Goal: Task Accomplishment & Management: Complete application form

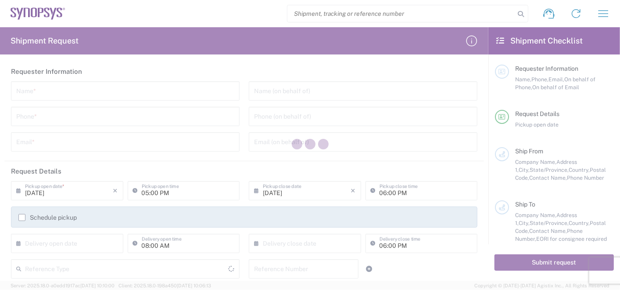
type input "[GEOGRAPHIC_DATA]"
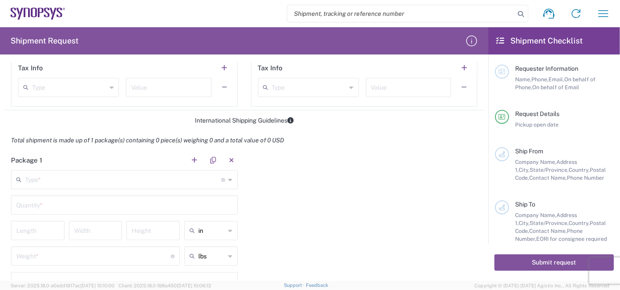
scroll to position [683, 0]
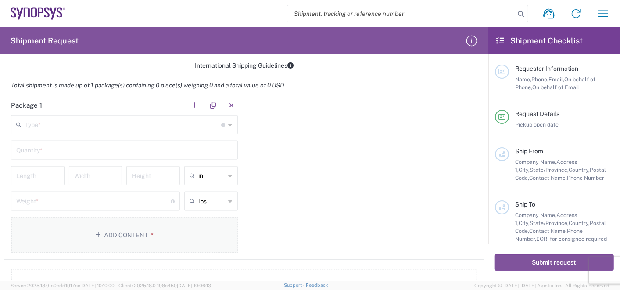
click at [122, 232] on button "Add Content *" at bounding box center [124, 235] width 227 height 36
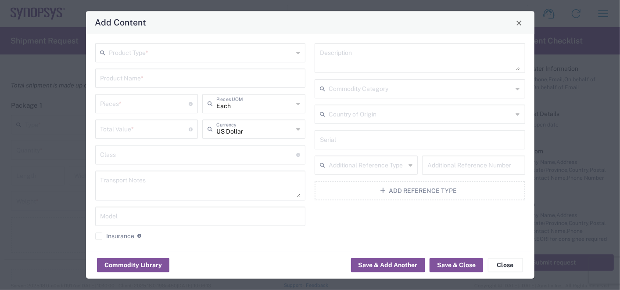
click at [508, 89] on div "Commodity Category" at bounding box center [420, 88] width 211 height 19
click at [294, 233] on agx-checkbox-control "Insurance Check this box to request insurance" at bounding box center [200, 236] width 211 height 8
click at [406, 192] on button "Add Reference Type" at bounding box center [420, 190] width 211 height 19
click at [422, 214] on button "Add Reference Type" at bounding box center [420, 216] width 211 height 19
click at [393, 143] on input "text" at bounding box center [420, 139] width 200 height 15
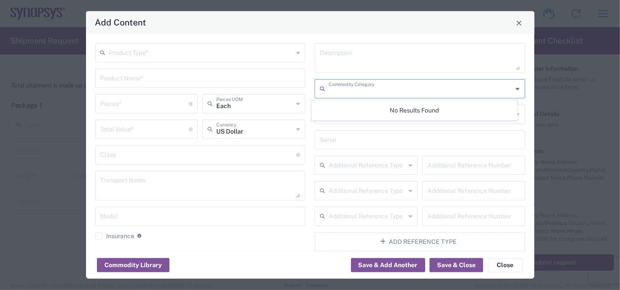
click at [384, 91] on input "text" at bounding box center [421, 88] width 184 height 15
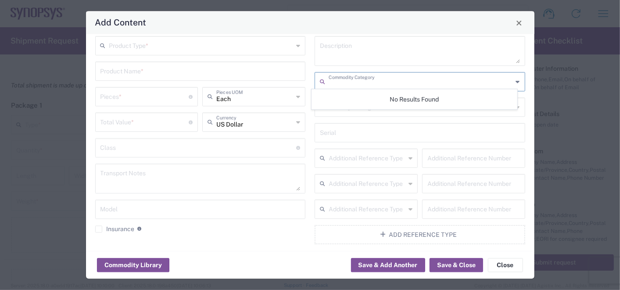
scroll to position [11, 0]
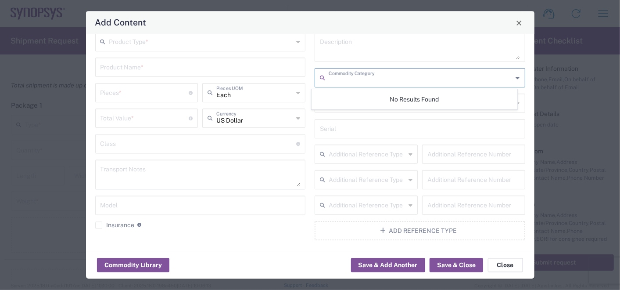
click at [498, 266] on button "Close" at bounding box center [505, 265] width 35 height 14
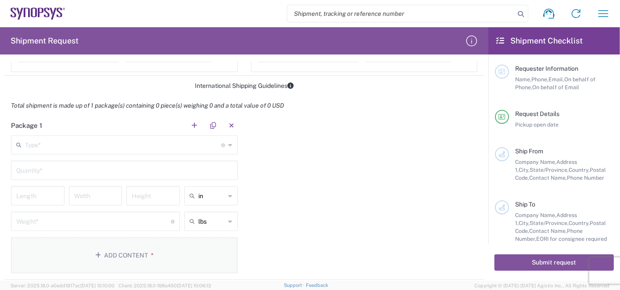
scroll to position [663, 0]
click at [229, 144] on div "Type * Material used to package goods" at bounding box center [124, 144] width 227 height 19
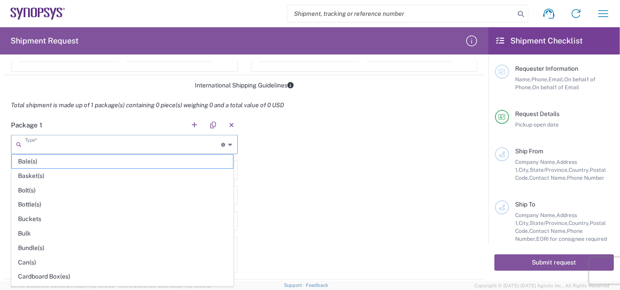
click at [292, 194] on div "Package 1 Type * Material used to package goods Bale(s) Basket(s) Bolt(s) Bottl…" at bounding box center [244, 197] width 480 height 164
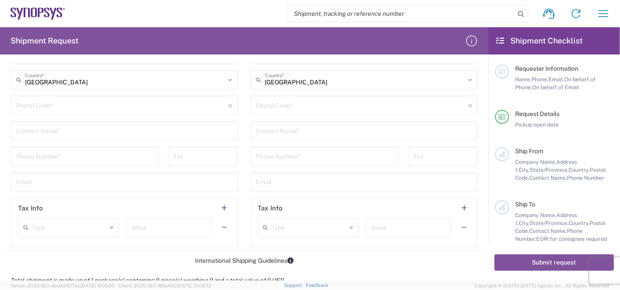
scroll to position [536, 0]
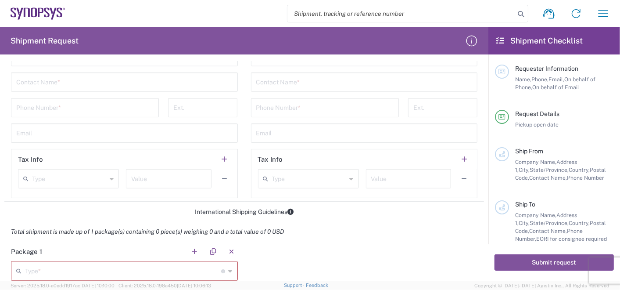
click at [350, 178] on icon at bounding box center [352, 179] width 4 height 14
click at [370, 131] on input "text" at bounding box center [364, 132] width 216 height 15
click at [115, 209] on div "International Shipping Guidelines" at bounding box center [244, 212] width 480 height 8
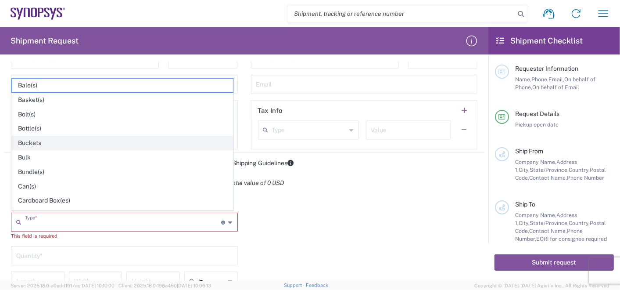
click at [55, 219] on input "text" at bounding box center [123, 221] width 197 height 15
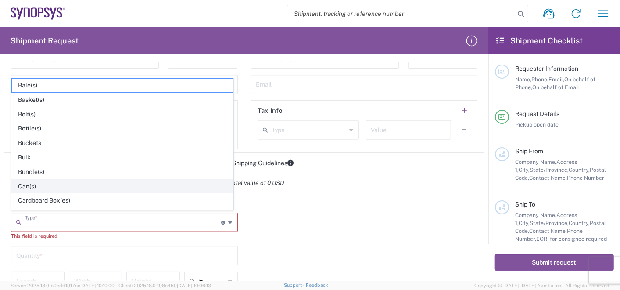
click at [26, 183] on span "Can(s)" at bounding box center [122, 187] width 221 height 14
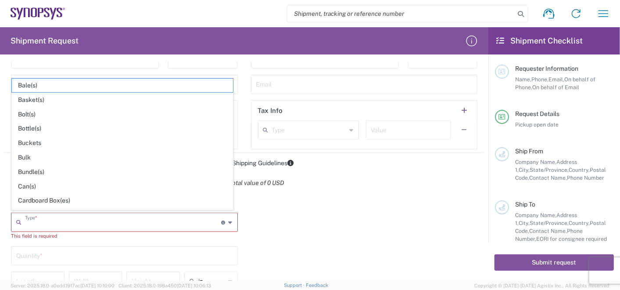
type input "Can(s)"
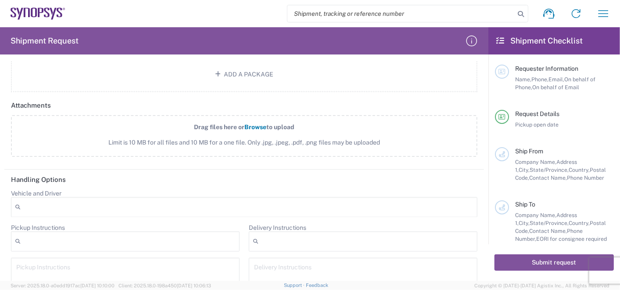
scroll to position [906, 0]
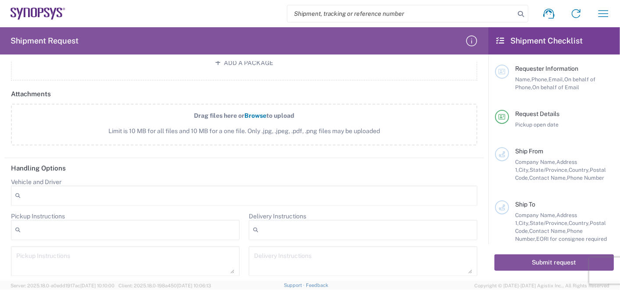
click at [46, 187] on div at bounding box center [244, 196] width 467 height 20
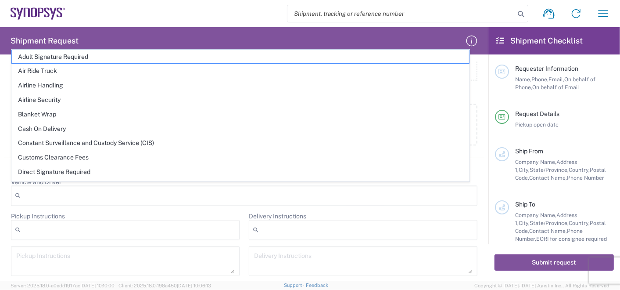
click at [445, 240] on div "Delivery Instructions After Hour Delivery Breakdown Crane Required Delivery Dep…" at bounding box center [363, 247] width 238 height 70
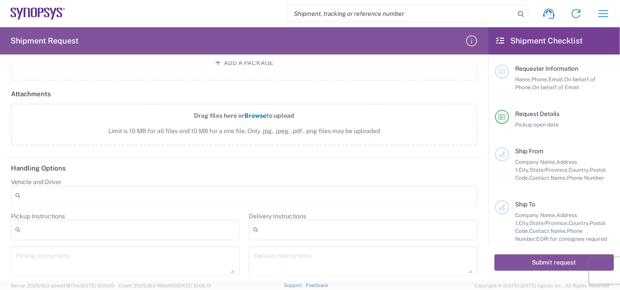
click at [45, 164] on h2 "Handling Options" at bounding box center [38, 168] width 55 height 9
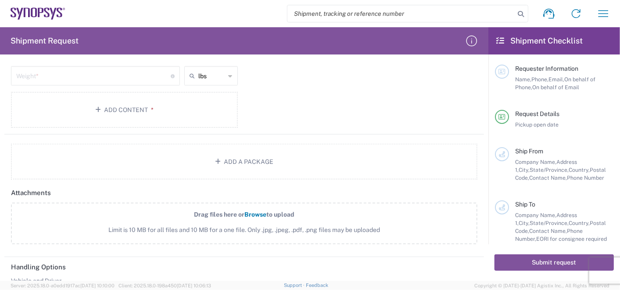
scroll to position [809, 0]
click at [117, 109] on button "Add Content *" at bounding box center [124, 108] width 227 height 36
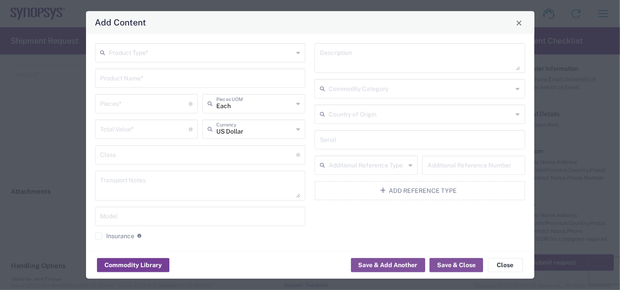
click at [162, 268] on button "Commodity Library" at bounding box center [133, 265] width 72 height 14
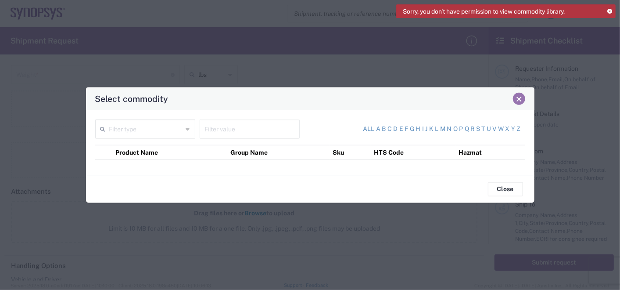
click at [518, 100] on span "Close" at bounding box center [519, 99] width 6 height 6
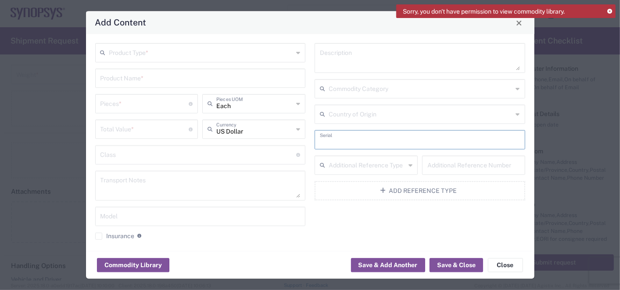
click at [347, 139] on input "text" at bounding box center [420, 139] width 200 height 15
click at [517, 22] on div "Sorry, you don't have permission to view commodity library." at bounding box center [505, 14] width 219 height 20
click at [521, 19] on div "Sorry, you don't have permission to view commodity library." at bounding box center [505, 14] width 219 height 20
click at [518, 23] on div "Sorry, you don't have permission to view commodity library." at bounding box center [505, 14] width 219 height 20
click at [508, 262] on button "Close" at bounding box center [505, 265] width 35 height 14
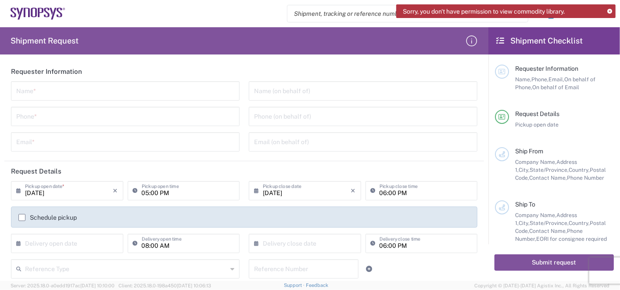
scroll to position [0, 0]
click at [35, 90] on input "text" at bounding box center [125, 90] width 218 height 15
type input "[PERSON_NAME]"
type input "[PHONE_NUMBER]"
type input "[EMAIL_ADDRESS][PERSON_NAME][DOMAIN_NAME]"
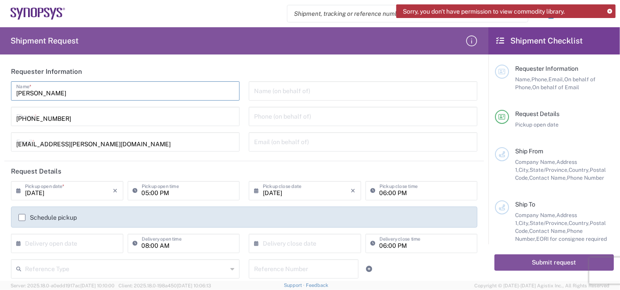
type input "[PERSON_NAME]"
type input "[PERSON_NAME][EMAIL_ADDRESS][PERSON_NAME][DOMAIN_NAME]"
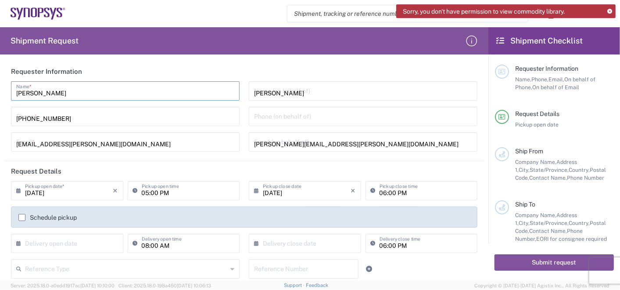
type input "[DATE]"
type input "Customer Ref"
type input "V032"
type input "Eurofins Engineering Science"
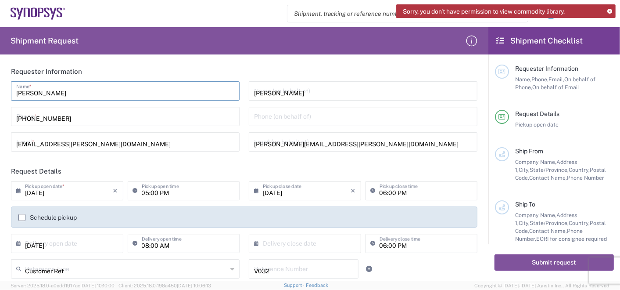
type input "[STREET_ADDRESS][PERSON_NAME]"
type input "Santa [PERSON_NAME]"
type input "[US_STATE]"
type input "95051-0963"
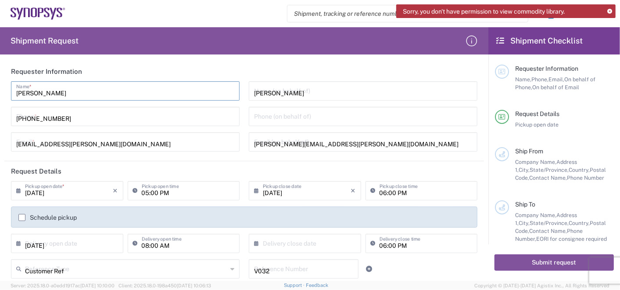
type input "[PERSON_NAME]"
type input "4084544625"
type input "[EMAIL_ADDRESS][PERSON_NAME][DOMAIN_NAME]"
type input "SNPS [GEOGRAPHIC_DATA] UNIP. LDA."
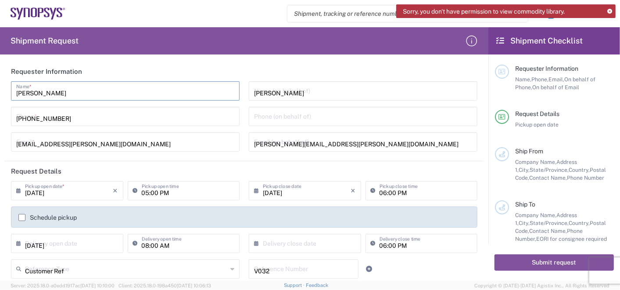
type input "[GEOGRAPHIC_DATA] EDIFICIO 4 PISO 2"
type input "[GEOGRAPHIC_DATA]"
type input "2740-267"
type input "[PERSON_NAME]"
type input "351911999307"
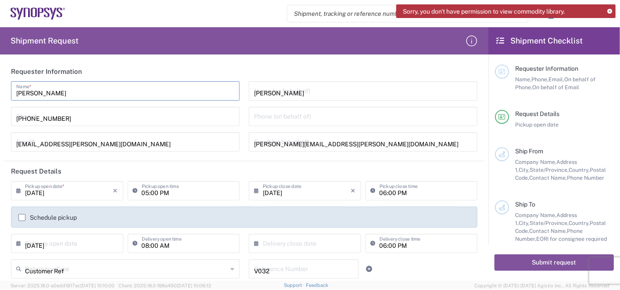
type input "[PERSON_NAME][EMAIL_ADDRESS][PERSON_NAME][DOMAIN_NAME]"
type input "1"
type input "12.25"
type input "11"
type input "1.5"
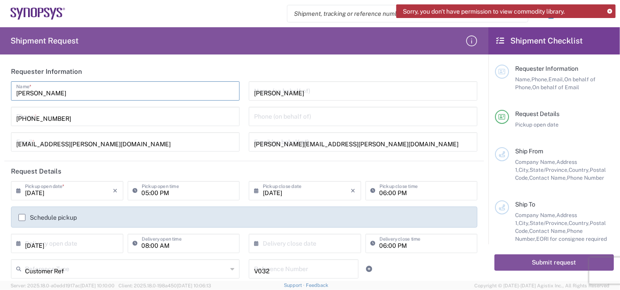
type input "1"
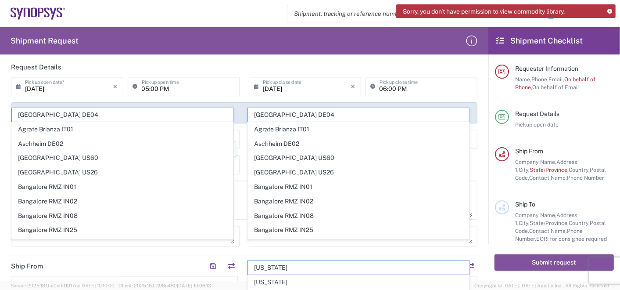
scroll to position [146, 0]
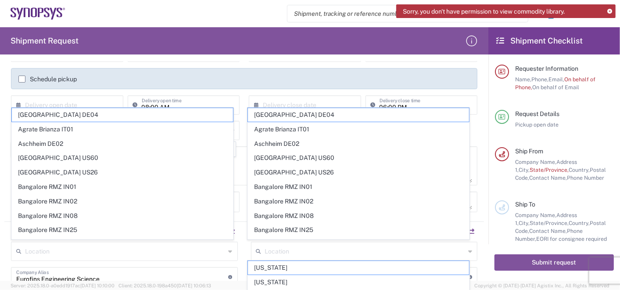
click at [227, 65] on div "05:00 PM Pickup open time" at bounding box center [184, 55] width 117 height 25
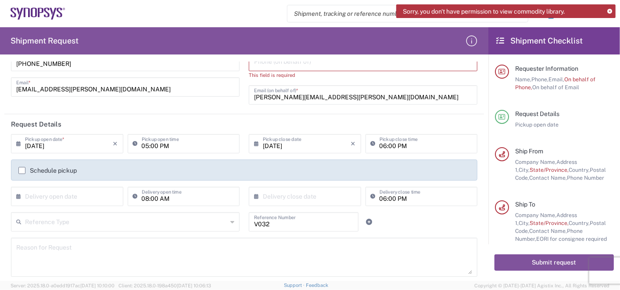
scroll to position [49, 0]
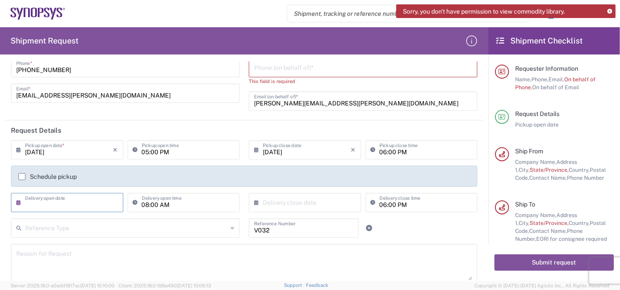
click at [47, 201] on input "text" at bounding box center [69, 201] width 88 height 15
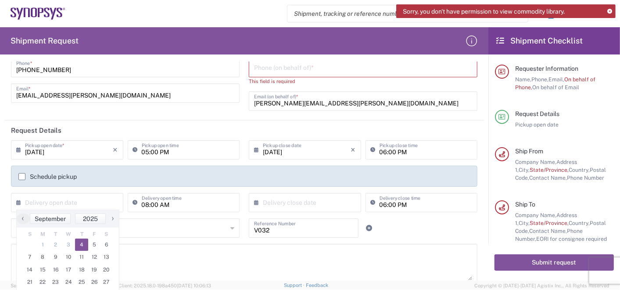
click at [81, 245] on span "4" at bounding box center [81, 244] width 13 height 12
type input "[DATE]"
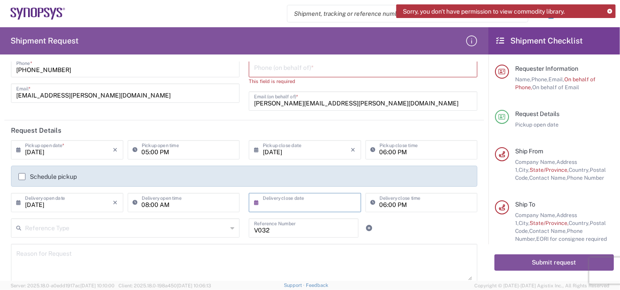
click at [338, 200] on input "text" at bounding box center [307, 201] width 88 height 15
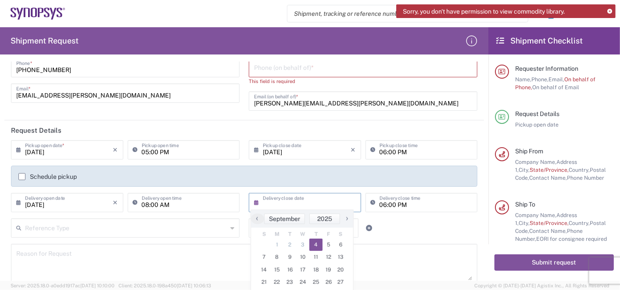
click at [317, 247] on span "4" at bounding box center [315, 244] width 13 height 12
type input "[DATE]"
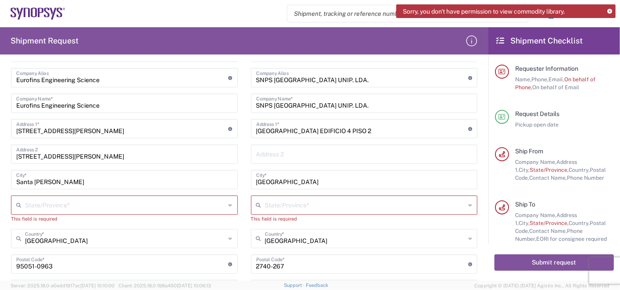
scroll to position [390, 0]
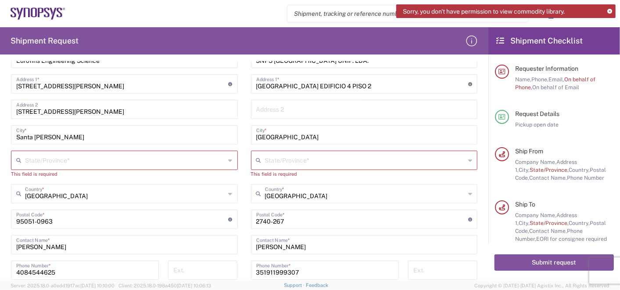
click at [61, 157] on input "text" at bounding box center [125, 159] width 201 height 15
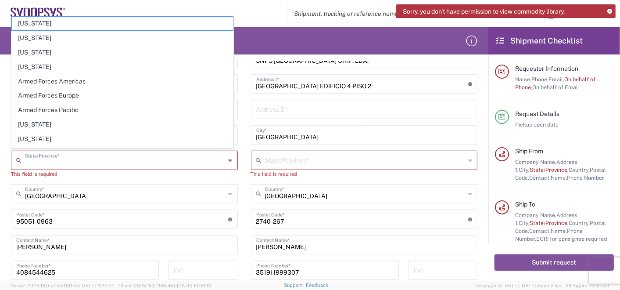
type input "[US_STATE]"
type input "[STREET_ADDRESS][PERSON_NAME]"
type input "[US_STATE]"
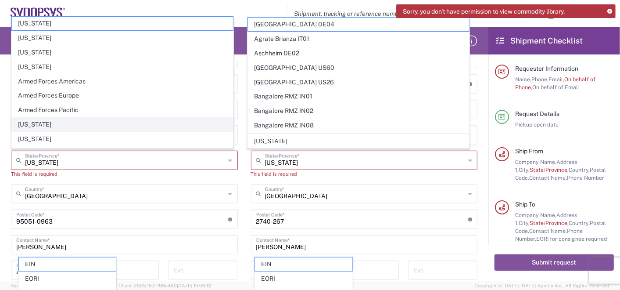
click at [36, 125] on span "[US_STATE]" at bounding box center [122, 125] width 221 height 14
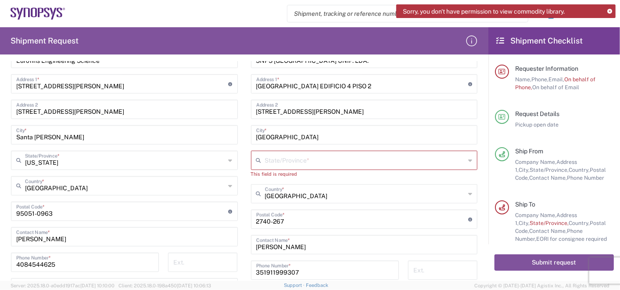
click at [434, 172] on div "This field is required" at bounding box center [364, 174] width 227 height 8
click at [468, 193] on icon at bounding box center [470, 194] width 4 height 14
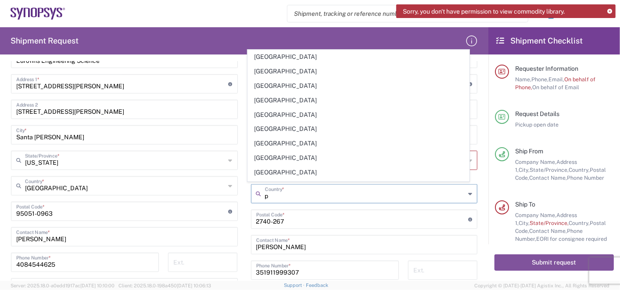
type input "[GEOGRAPHIC_DATA]"
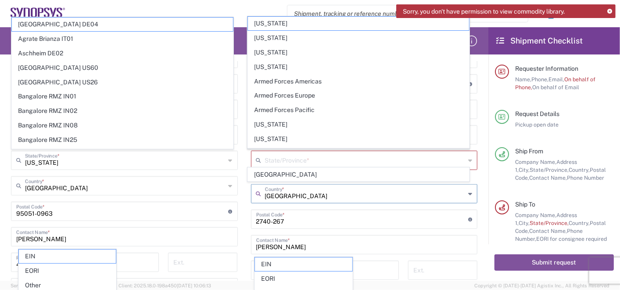
scroll to position [582, 0]
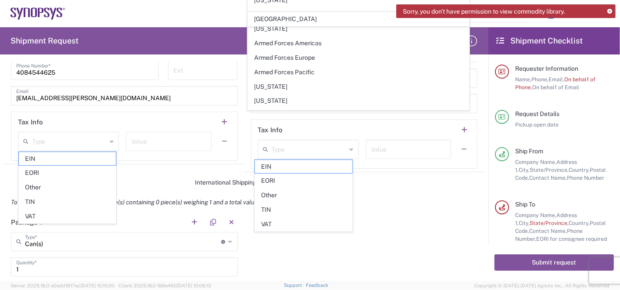
click at [211, 59] on div "Shipment Request Requester Information [PERSON_NAME] Name * [PHONE_NUMBER] Phon…" at bounding box center [244, 153] width 489 height 253
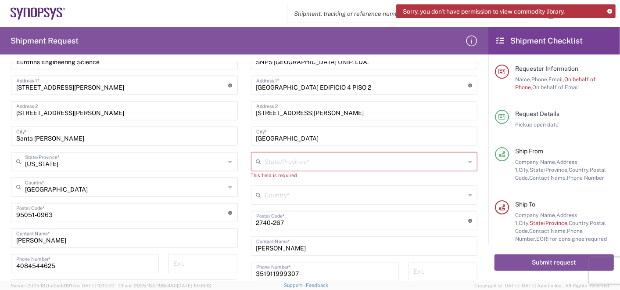
scroll to position [386, 0]
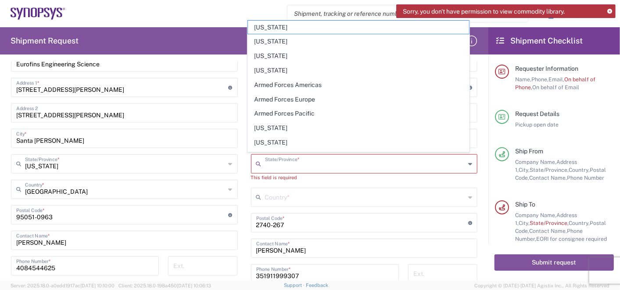
click at [318, 160] on input "text" at bounding box center [365, 162] width 201 height 15
click at [468, 198] on icon at bounding box center [470, 197] width 4 height 14
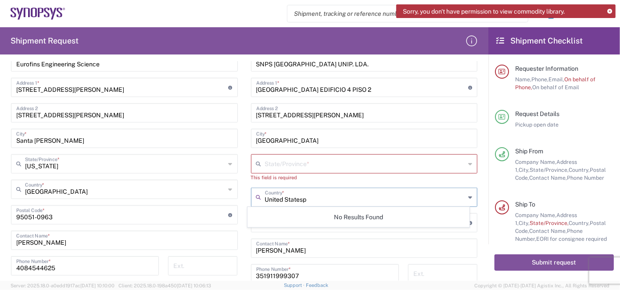
drag, startPoint x: 315, startPoint y: 196, endPoint x: 255, endPoint y: 194, distance: 60.6
click at [255, 194] on div "United Statesp Country *" at bounding box center [364, 196] width 227 height 19
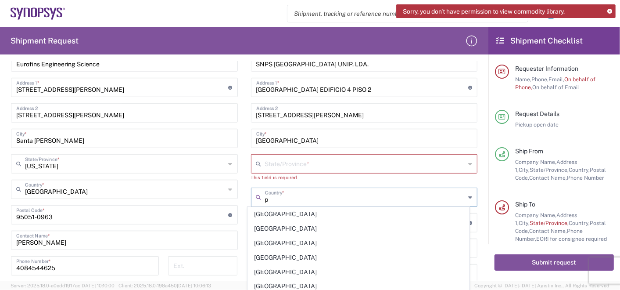
type input "[GEOGRAPHIC_DATA]"
type input "Customer Ref"
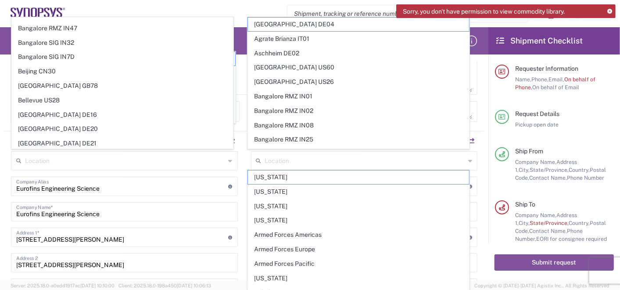
scroll to position [195, 0]
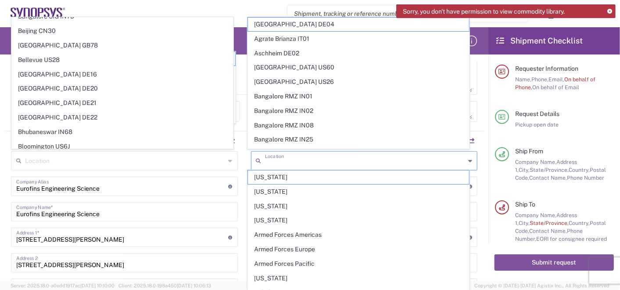
click at [341, 162] on input "text" at bounding box center [365, 159] width 201 height 15
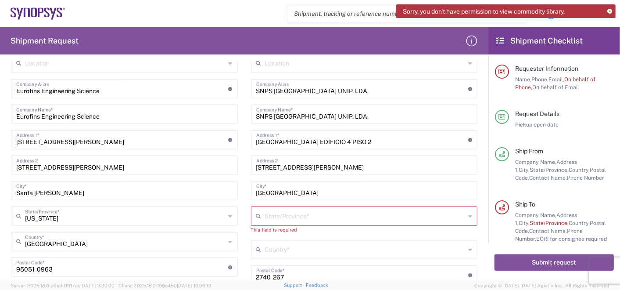
scroll to position [383, 0]
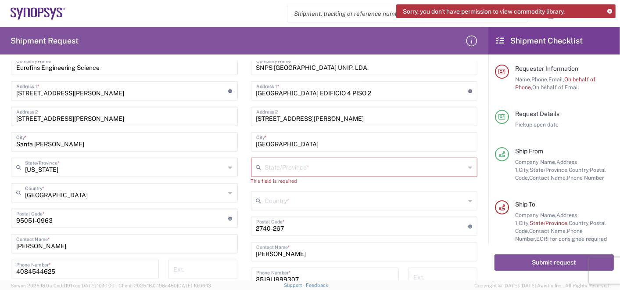
click at [460, 168] on div "State/Province *" at bounding box center [364, 167] width 227 height 19
type input "por"
click at [477, 140] on form "Requester Information [PERSON_NAME] Name * [PHONE_NUMBER] Phone * [EMAIL_ADDRES…" at bounding box center [244, 170] width 489 height 219
click at [459, 202] on div "Country *" at bounding box center [364, 200] width 227 height 19
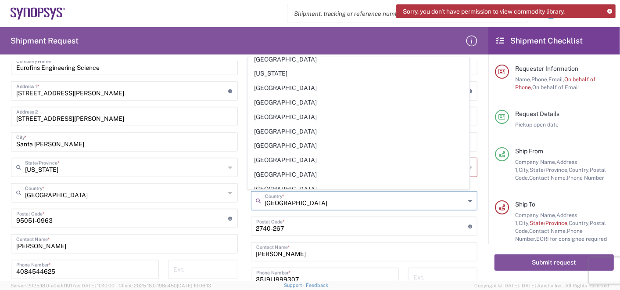
scroll to position [2438, 0]
click at [269, 181] on span "[GEOGRAPHIC_DATA]" at bounding box center [358, 188] width 221 height 14
type input "[GEOGRAPHIC_DATA]"
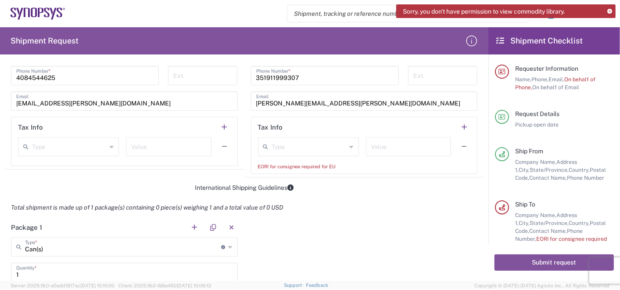
scroll to position [578, 0]
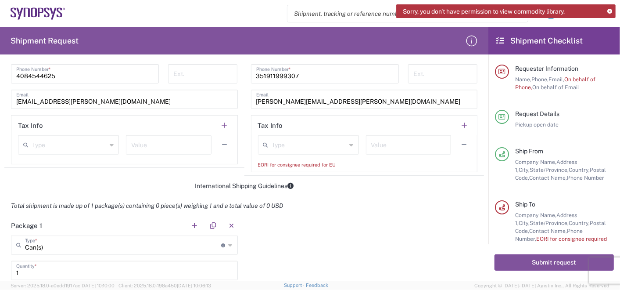
click at [350, 145] on icon at bounding box center [352, 145] width 4 height 14
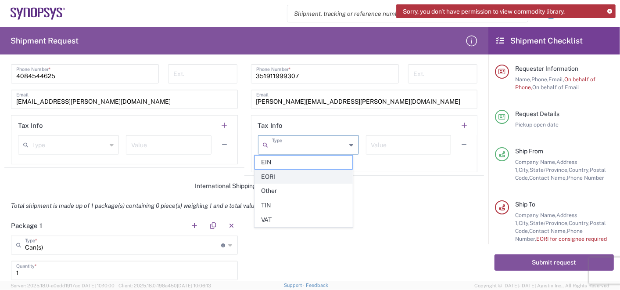
click at [274, 178] on span "EORI" at bounding box center [303, 177] width 97 height 14
type input "EORI"
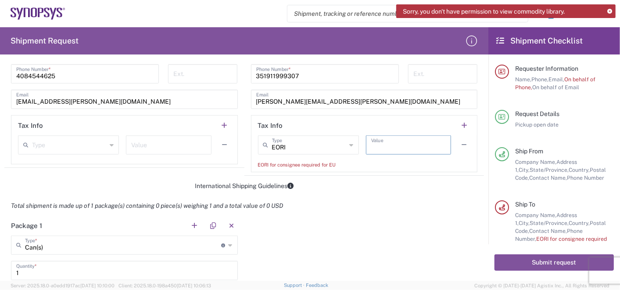
click at [385, 147] on input "text" at bounding box center [408, 144] width 75 height 15
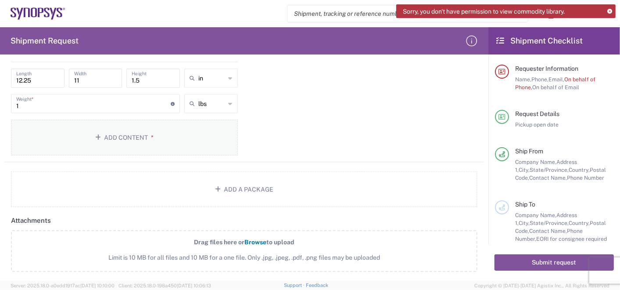
scroll to position [773, 0]
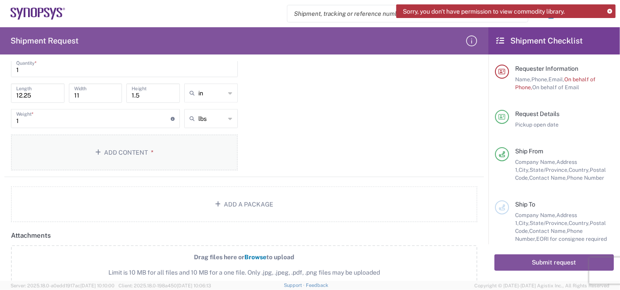
type input "1"
click at [121, 152] on button "Add Content *" at bounding box center [124, 152] width 227 height 36
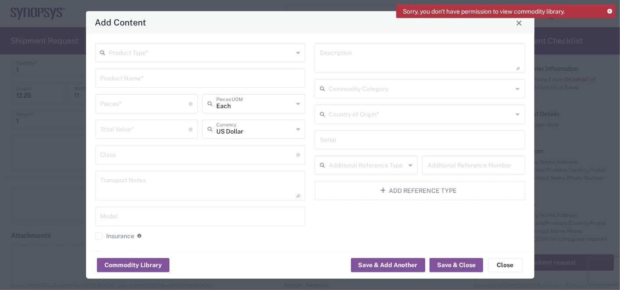
click at [125, 54] on input "text" at bounding box center [201, 52] width 184 height 15
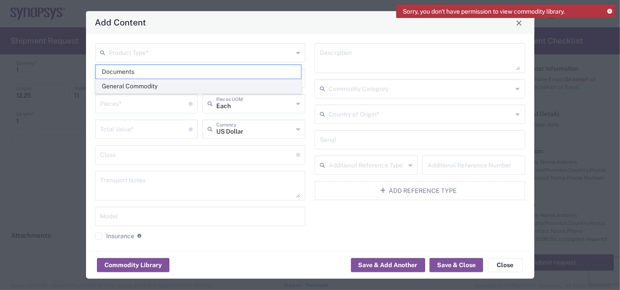
click at [130, 87] on span "General Commodity" at bounding box center [198, 86] width 205 height 14
type input "General Commodity"
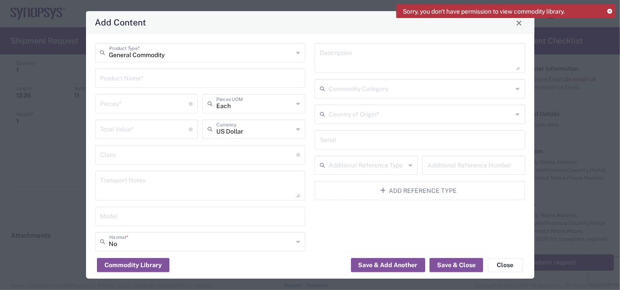
click at [357, 58] on textarea at bounding box center [420, 58] width 200 height 25
type textarea "Integrated Circuit Chips"
click at [155, 80] on input "text" at bounding box center [201, 77] width 200 height 15
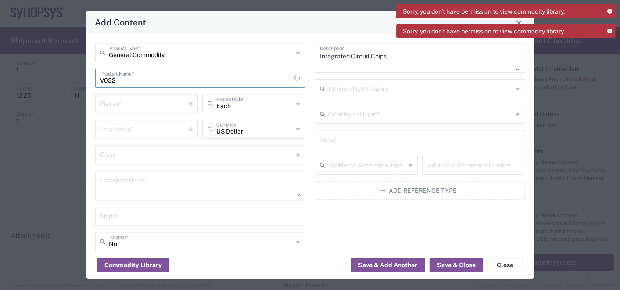
type input "V032"
click at [130, 109] on input "number" at bounding box center [145, 103] width 89 height 15
type input "5"
click at [150, 133] on input "number" at bounding box center [145, 128] width 89 height 15
type input "12000"
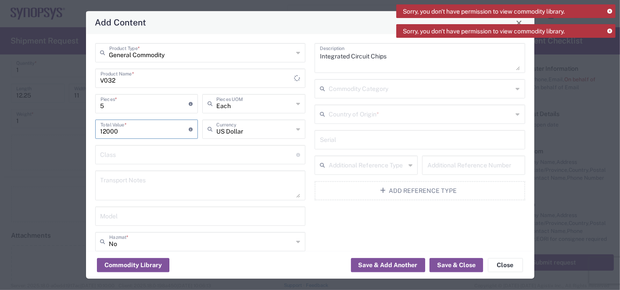
click at [224, 147] on input "text" at bounding box center [199, 154] width 196 height 15
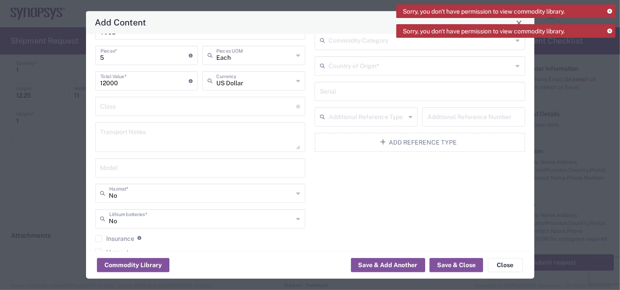
click at [228, 113] on div "Class 18 standardized commodity classifications indicating transportability" at bounding box center [200, 106] width 211 height 19
click at [162, 130] on textarea at bounding box center [201, 137] width 200 height 25
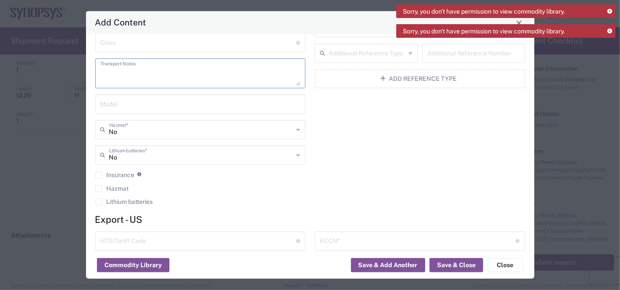
scroll to position [75, 0]
